Goal: Task Accomplishment & Management: Use online tool/utility

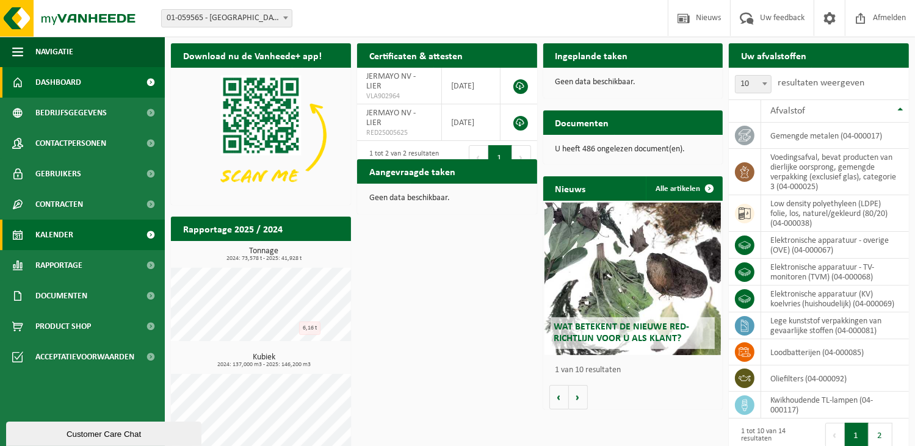
click at [67, 237] on span "Kalender" at bounding box center [54, 235] width 38 height 31
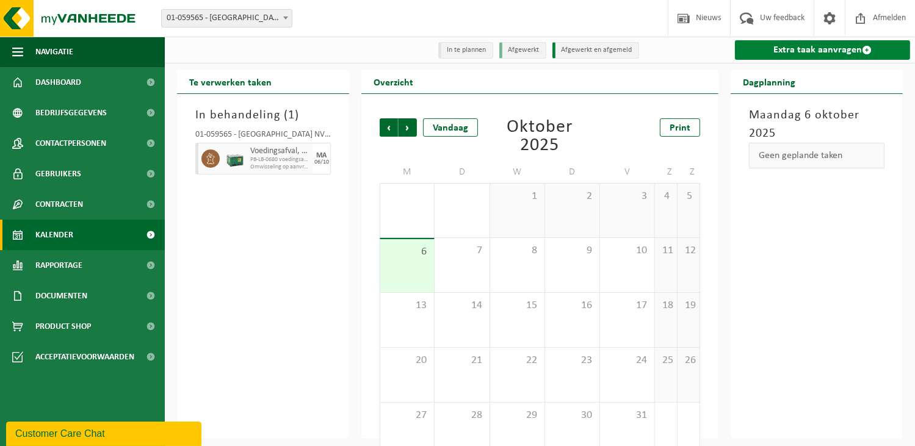
click at [807, 46] on link "Extra taak aanvragen" at bounding box center [822, 50] width 175 height 20
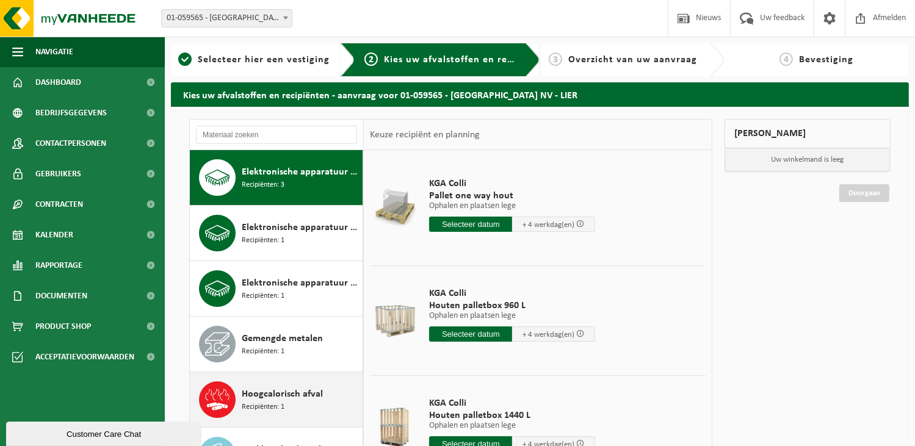
click at [280, 412] on div "Hoogcalorisch afval Recipiënten: 1" at bounding box center [301, 400] width 118 height 37
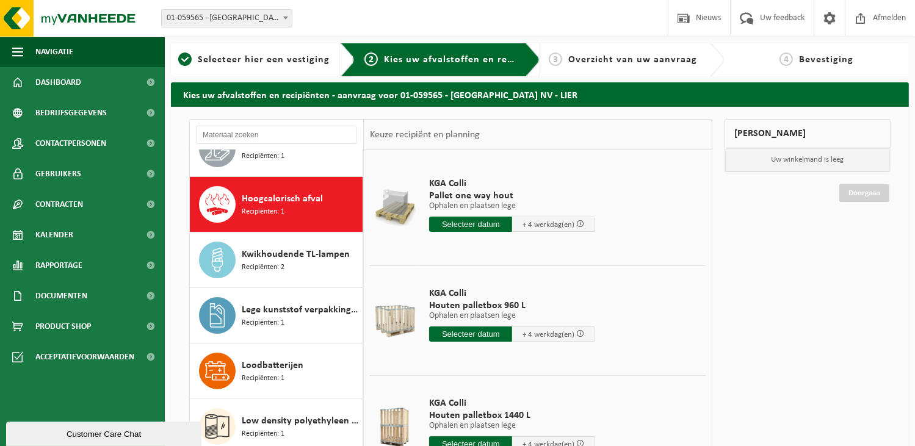
scroll to position [222, 0]
